Goal: Navigation & Orientation: Find specific page/section

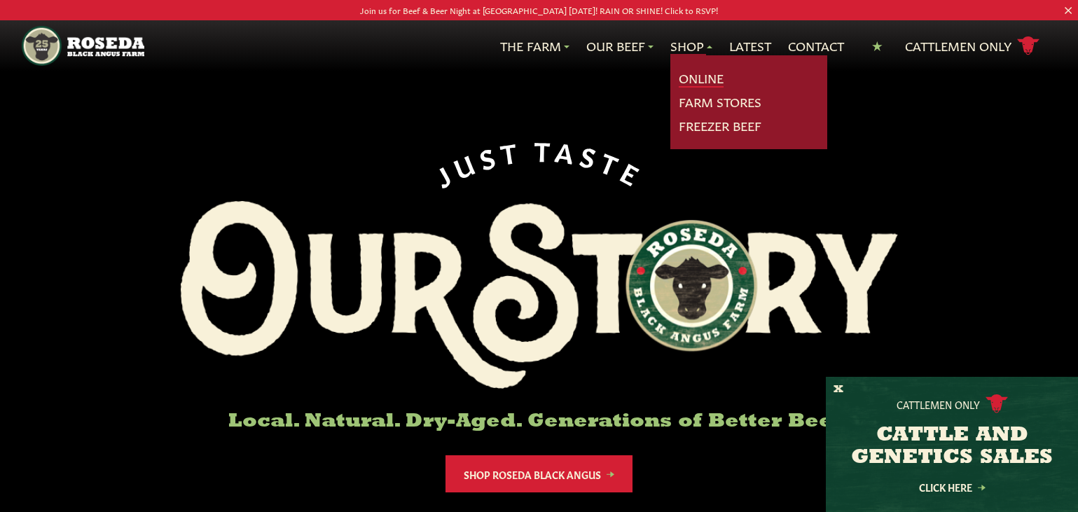
click at [688, 74] on link "Online" at bounding box center [701, 78] width 45 height 18
click at [694, 130] on link "Freezer Beef" at bounding box center [720, 126] width 83 height 18
click at [695, 99] on link "Farm Stores" at bounding box center [720, 102] width 83 height 18
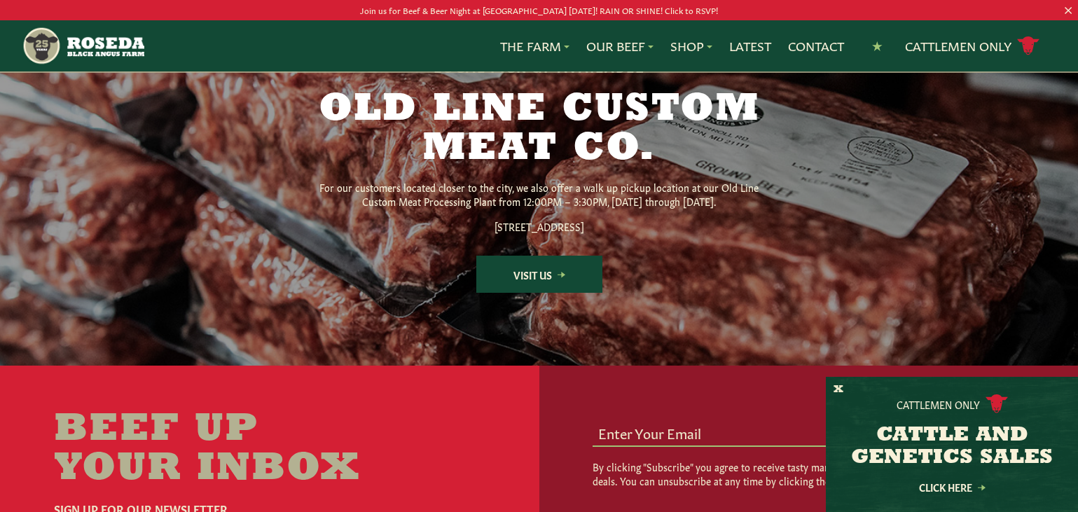
scroll to position [1885, 0]
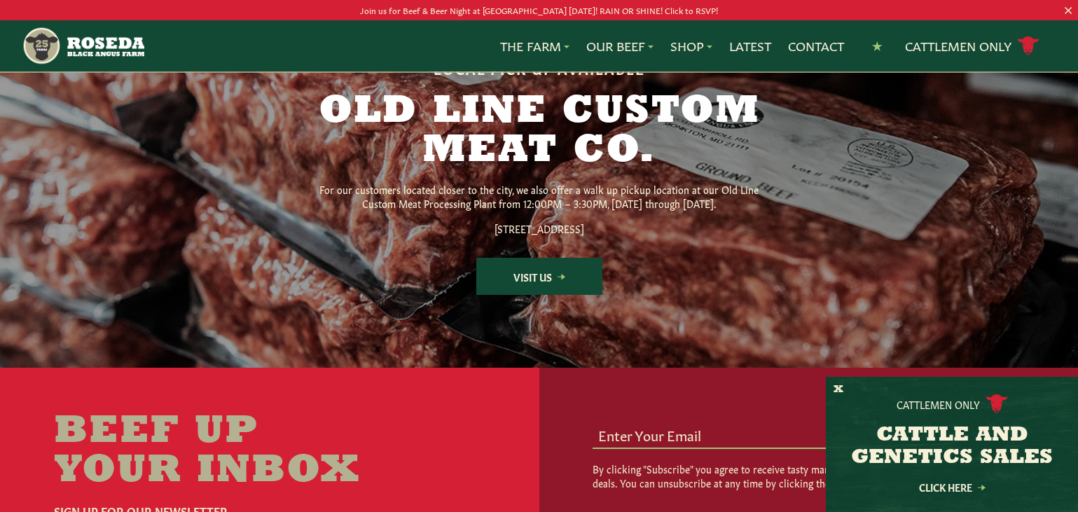
click at [499, 235] on p "1600 S Monroe St. Baltimore, MD 21230" at bounding box center [539, 228] width 448 height 14
click at [524, 295] on link "Visit Us" at bounding box center [539, 276] width 126 height 37
